Goal: Information Seeking & Learning: Learn about a topic

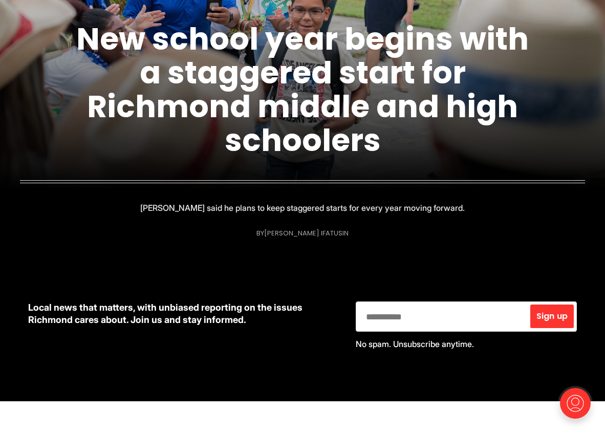
scroll to position [227, 0]
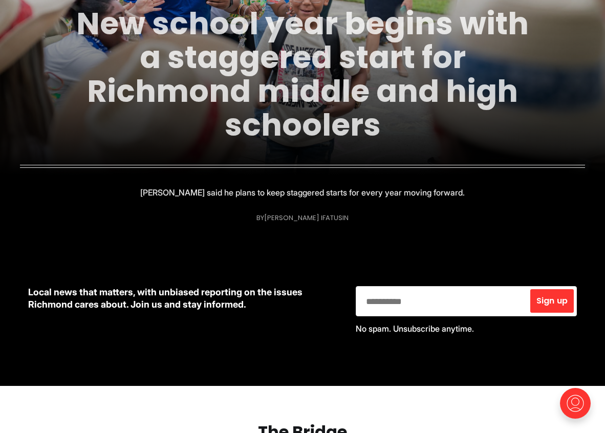
click at [321, 88] on link "New school year begins with a staggered start for Richmond middle and high scho…" at bounding box center [302, 74] width 453 height 144
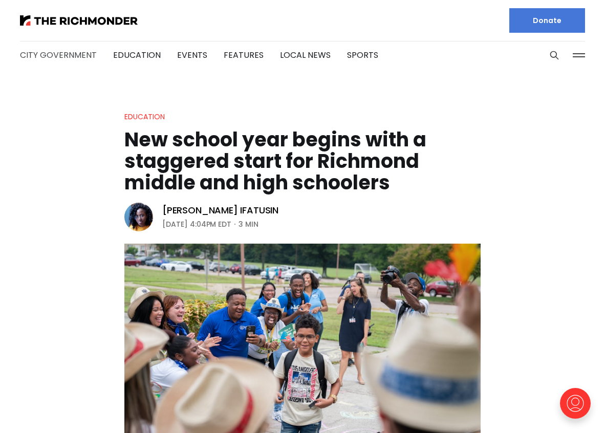
click at [74, 54] on link "City Government" at bounding box center [58, 55] width 77 height 12
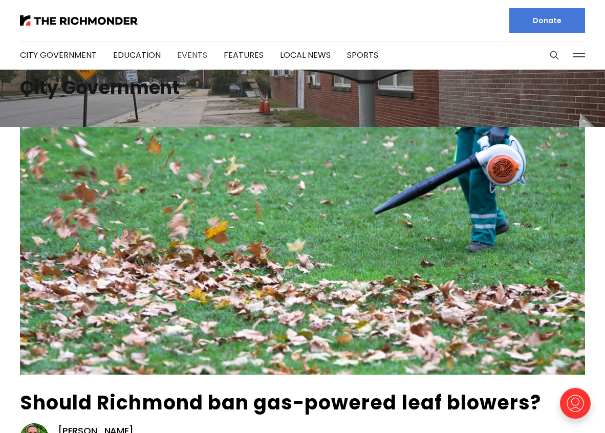
click at [182, 53] on link "Events" at bounding box center [192, 55] width 30 height 12
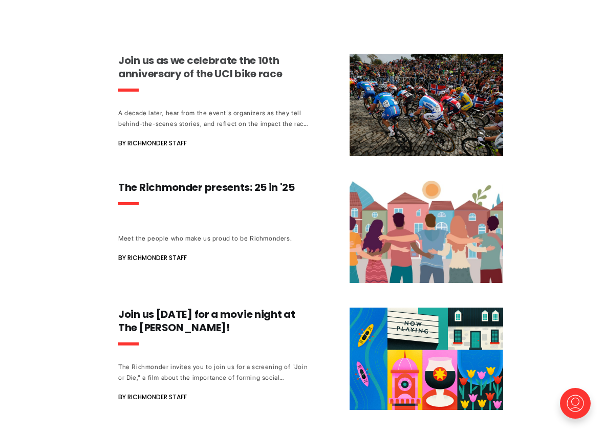
scroll to position [235, 0]
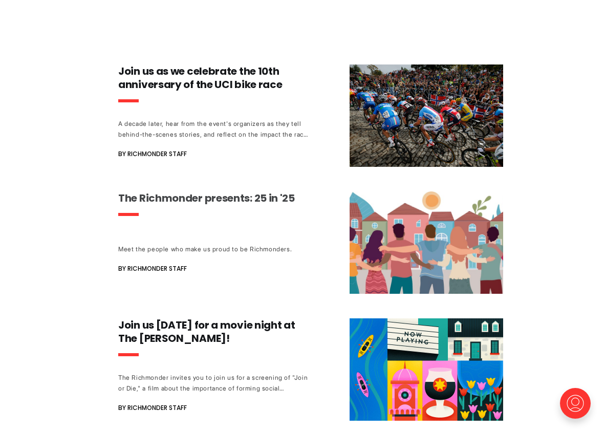
click at [221, 197] on h3 "The Richmonder presents: 25 in '25" at bounding box center [213, 198] width 191 height 13
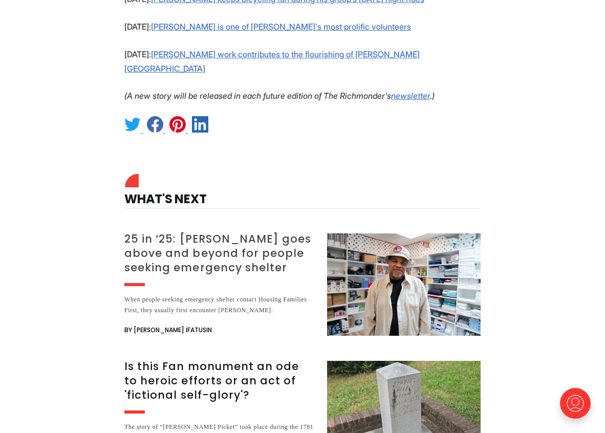
scroll to position [1111, 0]
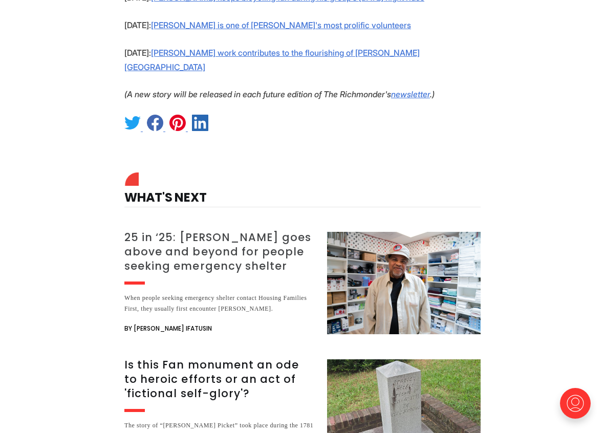
click at [230, 230] on h3 "25 in ‘25: [PERSON_NAME] goes above and beyond for people seeking emergency she…" at bounding box center [219, 251] width 191 height 43
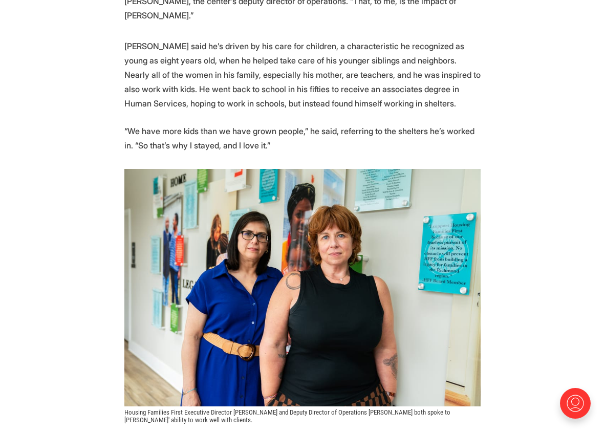
scroll to position [332, 0]
